Goal: Task Accomplishment & Management: Manage account settings

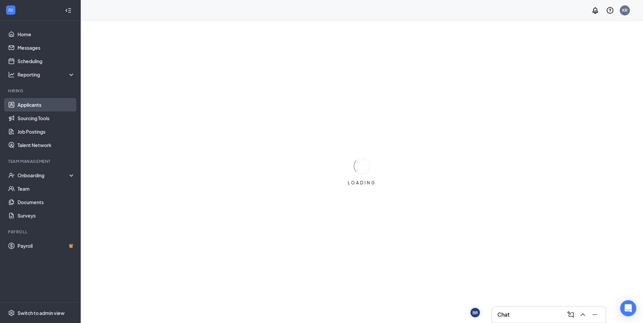
click at [35, 104] on link "Applicants" at bounding box center [45, 104] width 57 height 13
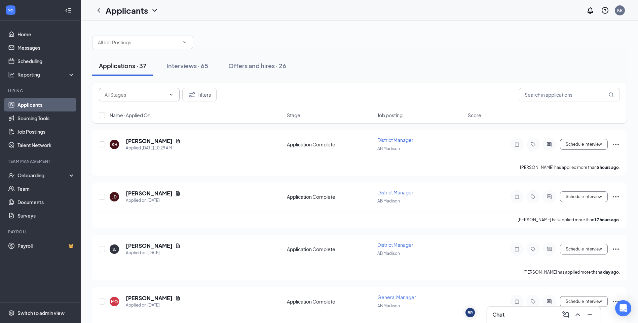
click at [145, 99] on span at bounding box center [139, 94] width 81 height 13
click at [278, 93] on div "Filters" at bounding box center [359, 94] width 521 height 13
click at [193, 66] on div "Interviews · 65" at bounding box center [187, 66] width 42 height 8
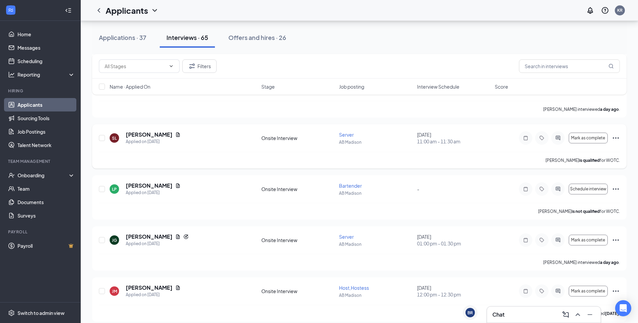
scroll to position [269, 0]
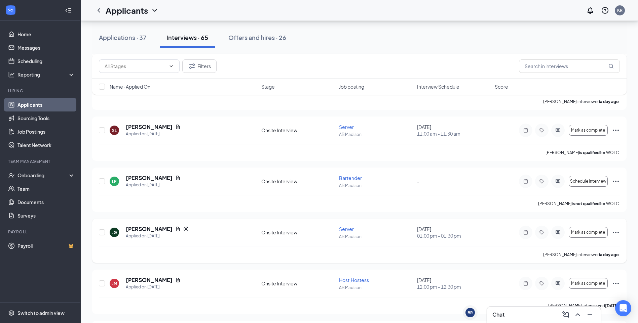
click at [614, 230] on icon "Ellipses" at bounding box center [615, 233] width 8 height 8
click at [585, 309] on p "Mark as no-show" at bounding box center [585, 309] width 58 height 7
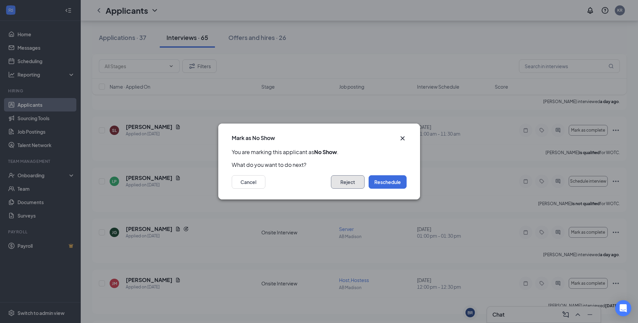
click at [344, 183] on button "Reject" at bounding box center [348, 181] width 34 height 13
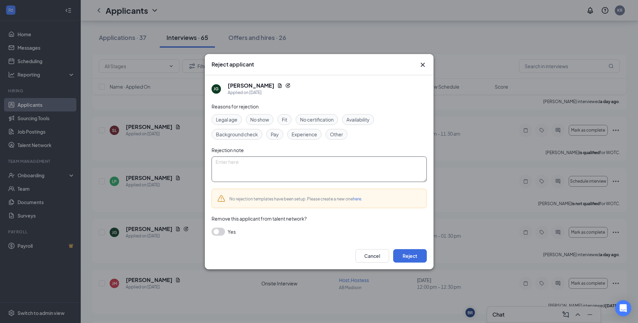
click at [237, 166] on textarea at bounding box center [318, 170] width 215 height 26
click at [381, 259] on button "Cancel" at bounding box center [372, 255] width 34 height 13
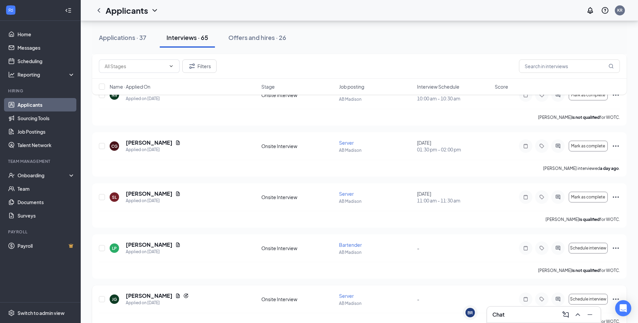
scroll to position [202, 0]
click at [544, 69] on input "text" at bounding box center [569, 65] width 101 height 13
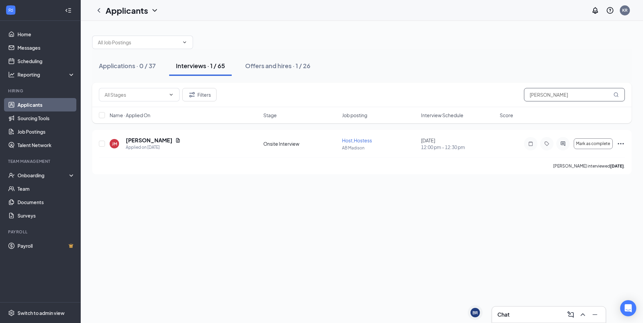
type input "[PERSON_NAME]"
click at [485, 257] on div "Applications · 0 / 37 Interviews · 1 / 65 Offers and hires · 1 / 26 Filters [PE…" at bounding box center [362, 172] width 562 height 302
click at [457, 204] on div "Applications · 0 / 37 Interviews · 1 / 65 Offers and hires · 1 / 26 Filters [PE…" at bounding box center [362, 172] width 562 height 302
click at [477, 194] on div "Applications · 0 / 37 Interviews · 1 / 65 Offers and hires · 1 / 26 Filters [PE…" at bounding box center [362, 172] width 562 height 302
click at [619, 143] on icon "Ellipses" at bounding box center [620, 144] width 8 height 8
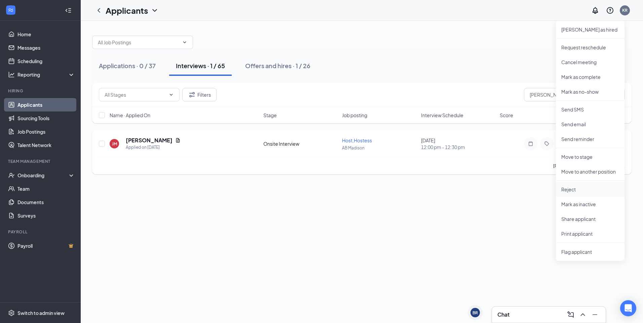
click at [572, 191] on p "Reject" at bounding box center [590, 189] width 58 height 7
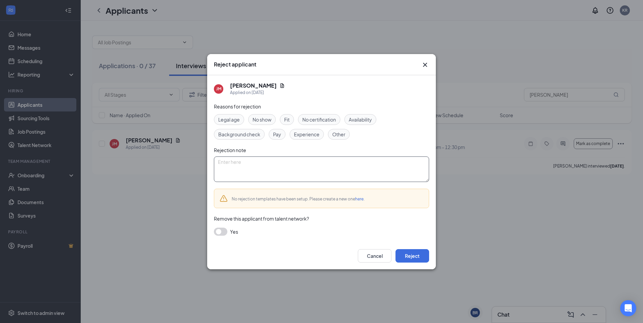
click at [322, 173] on textarea at bounding box center [321, 170] width 215 height 26
click at [301, 161] on textarea "I'm sorry to Say we are not able to hire at this time. Good luck." at bounding box center [321, 170] width 215 height 26
type textarea "I'm sorry to Say we are not able to hire you at this time. Good luck."
click at [338, 137] on span "Other" at bounding box center [338, 134] width 13 height 7
click at [416, 256] on button "Reject" at bounding box center [412, 255] width 34 height 13
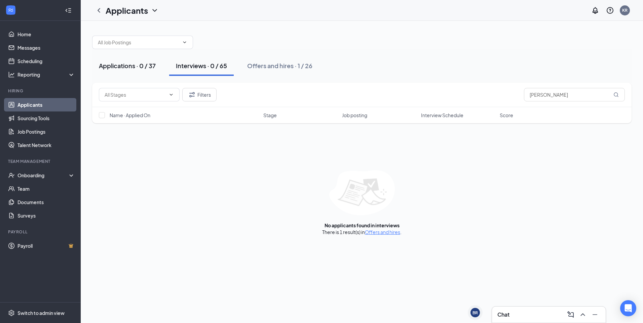
click at [131, 69] on div "Applications · 0 / 37" at bounding box center [127, 66] width 57 height 8
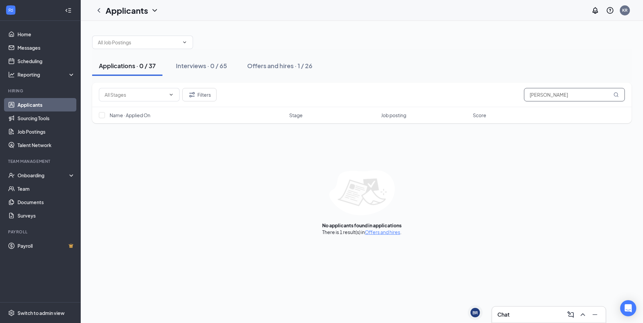
click at [544, 94] on input "[PERSON_NAME]" at bounding box center [574, 94] width 101 height 13
click at [379, 234] on link "Offers and hires" at bounding box center [382, 232] width 35 height 6
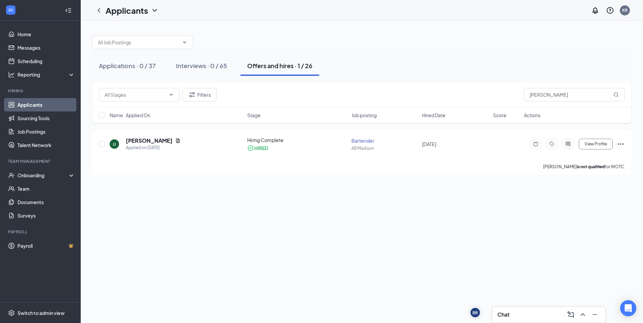
click at [321, 269] on div "Applications · 0 / 37 Interviews · 0 / 65 Offers and hires · 1 / 26 Filters [PE…" at bounding box center [362, 172] width 562 height 302
